Goal: Navigation & Orientation: Find specific page/section

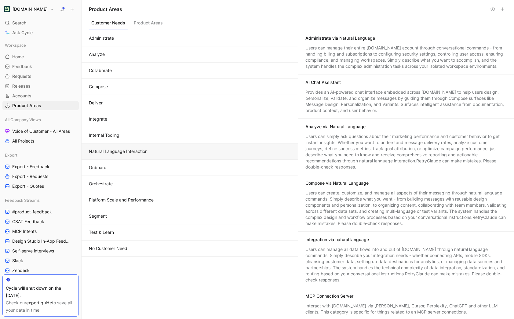
click at [103, 289] on div "Administrate Analyze Collaborate Compose Deliver Integrate Internal Tooling Nat…" at bounding box center [189, 174] width 216 height 289
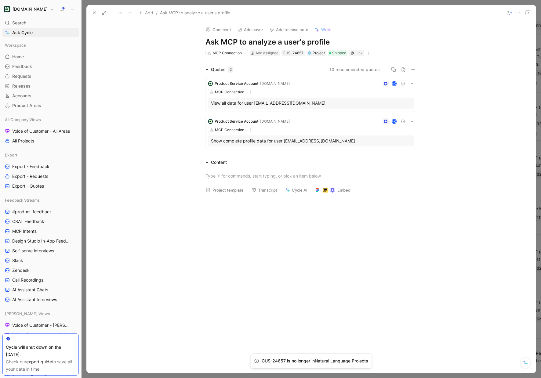
click at [95, 12] on icon at bounding box center [94, 12] width 5 height 5
